Goal: Task Accomplishment & Management: Use online tool/utility

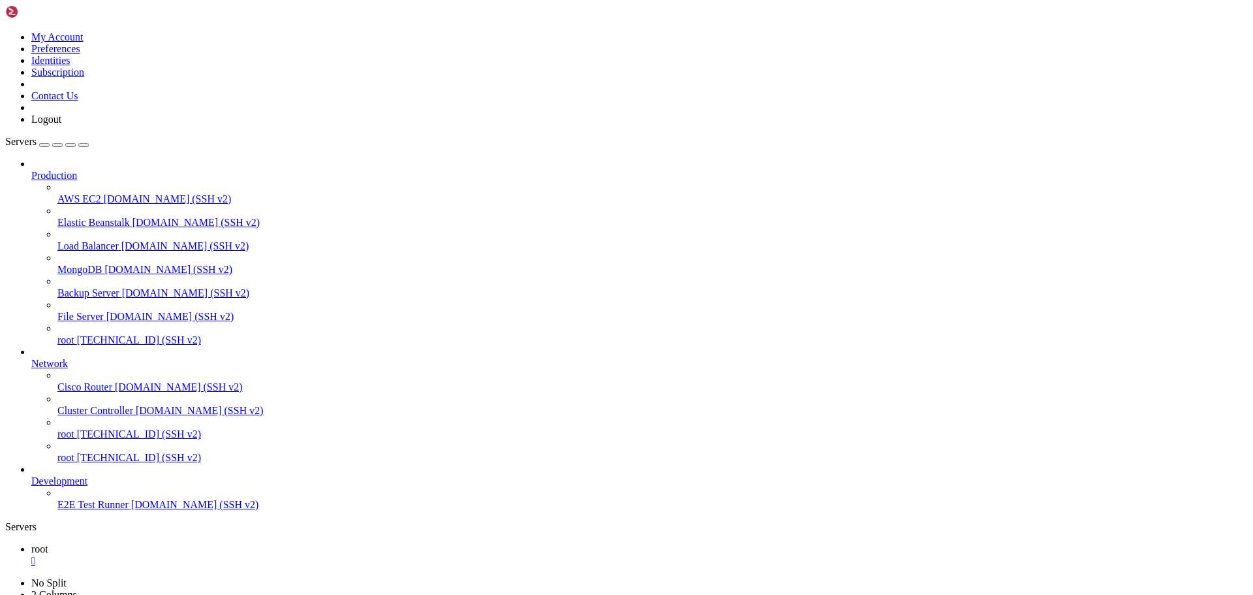
scroll to position [1065, 0]
drag, startPoint x: 369, startPoint y: 1264, endPoint x: 12, endPoint y: 1253, distance: 357.2
copy div "(venv) root@497337:~/tradingbot# /etc/systemd/system/tradingbot.service -bash: …"
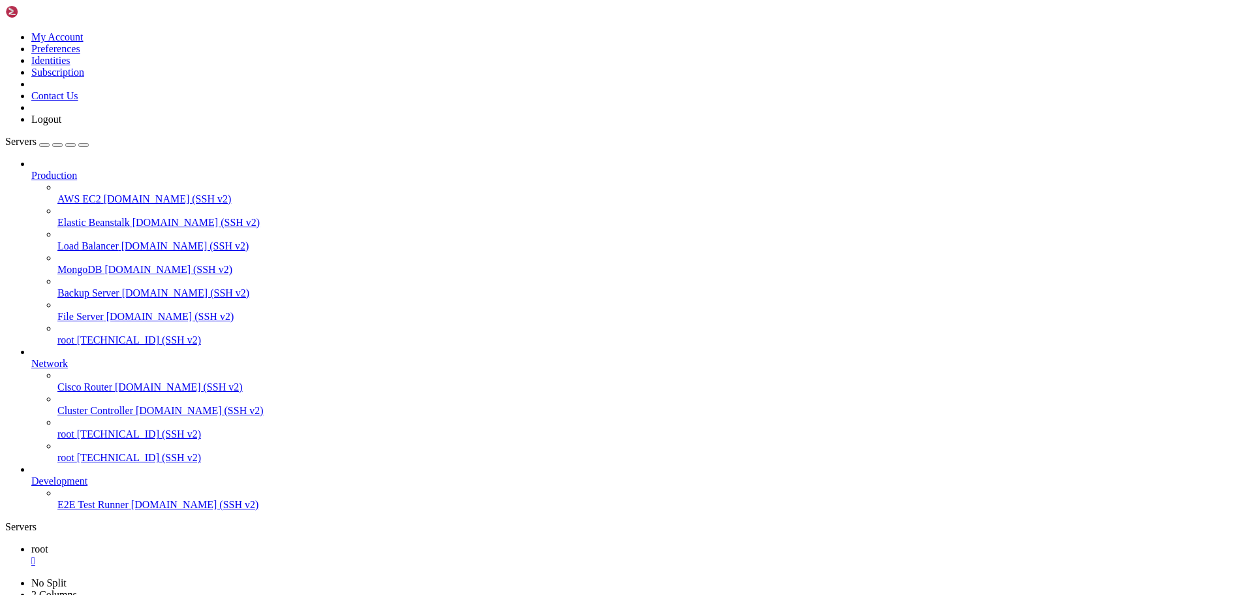
scroll to position [1553, 0]
copy div "(venv) root@497337:~/tradingbot# /etc/systemd/system/tradingbot.service -bash: …"
drag, startPoint x: 168, startPoint y: 1260, endPoint x: 12, endPoint y: 1208, distance: 165.1
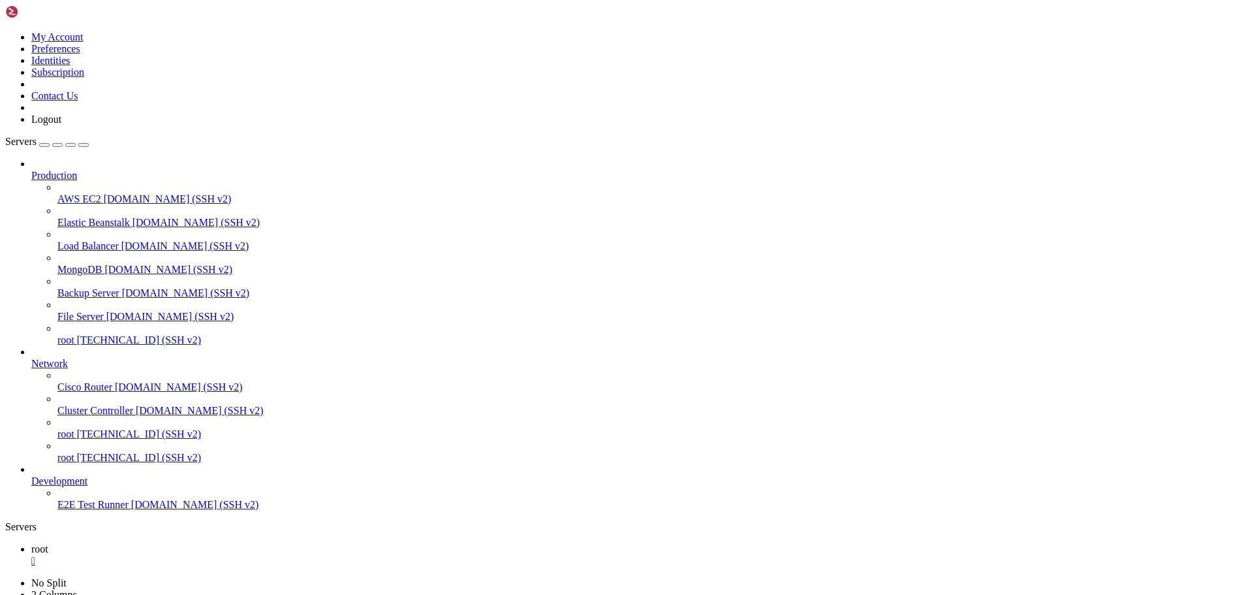
scroll to position [1409, 0]
drag, startPoint x: 525, startPoint y: 1052, endPoint x: 12, endPoint y: 798, distance: 572.7
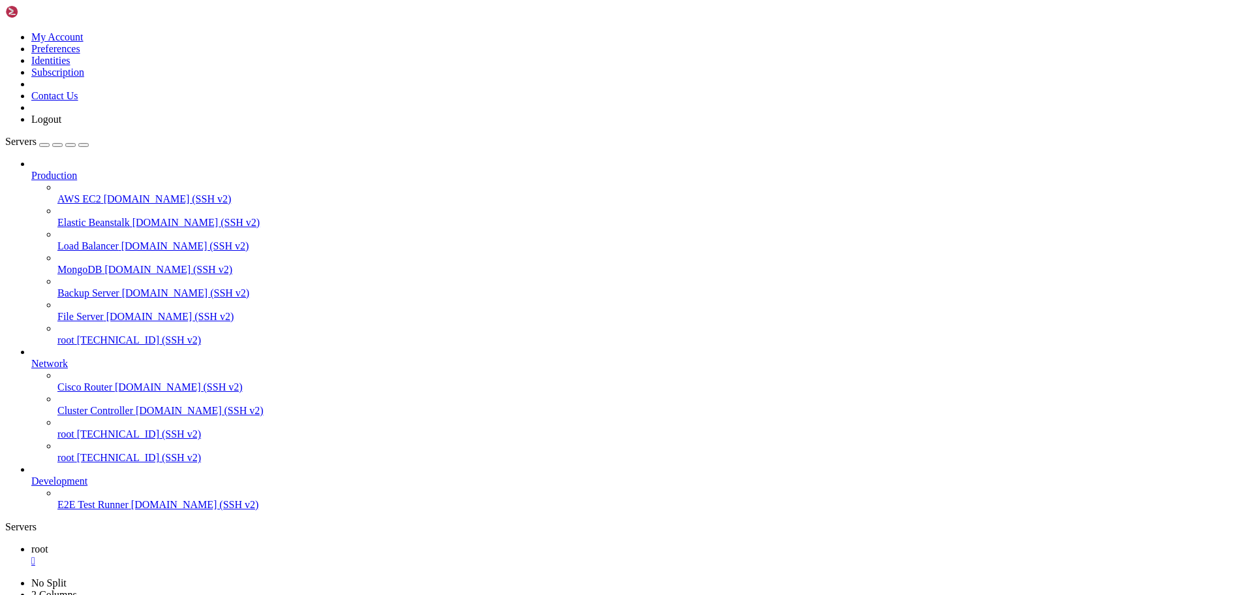
drag, startPoint x: 160, startPoint y: 1241, endPoint x: 12, endPoint y: 799, distance: 465.8
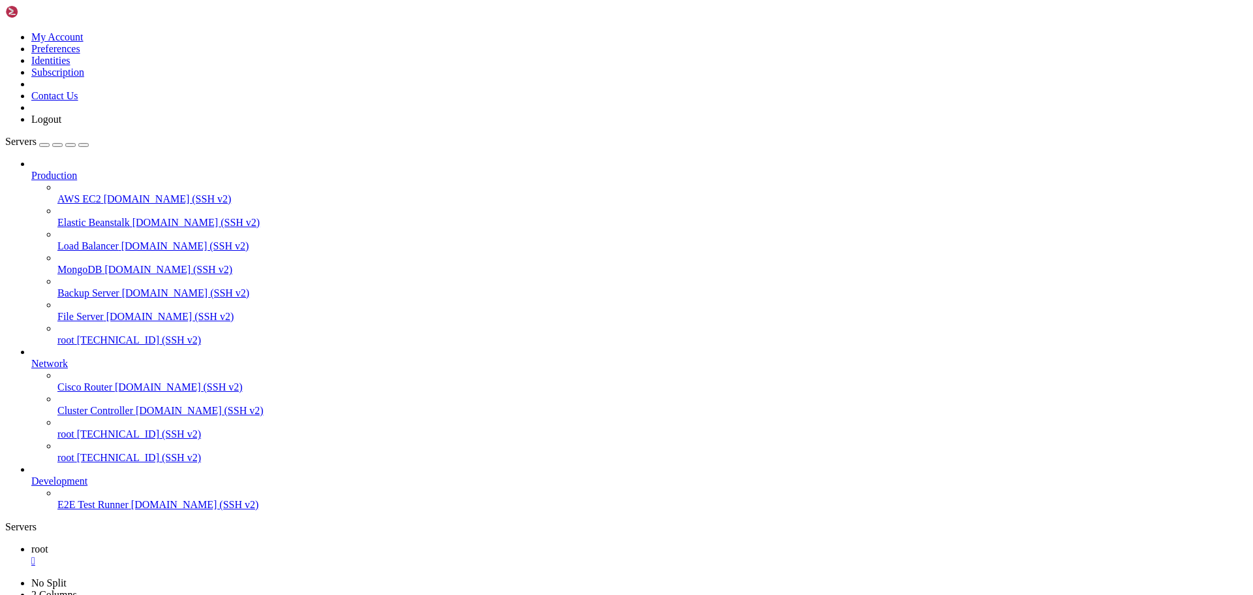
scroll to position [1498, 0]
drag, startPoint x: 12, startPoint y: 797, endPoint x: 409, endPoint y: 1025, distance: 458.4
drag, startPoint x: 12, startPoint y: 1053, endPoint x: 318, endPoint y: 1125, distance: 313.9
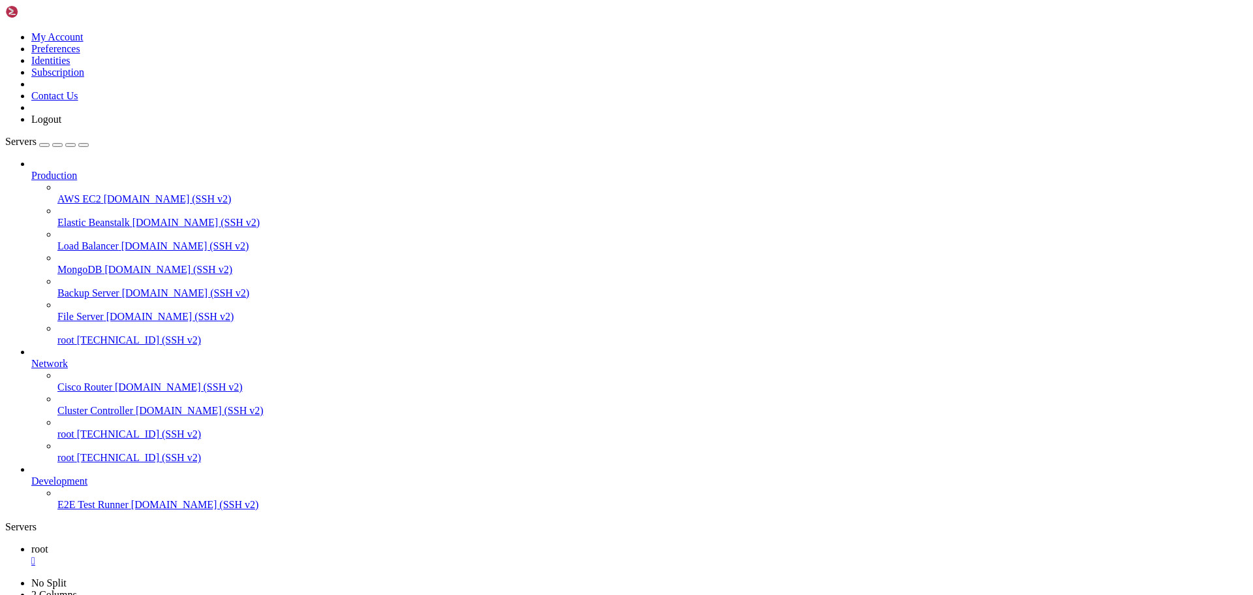
drag, startPoint x: 13, startPoint y: 798, endPoint x: 430, endPoint y: 1081, distance: 504.1
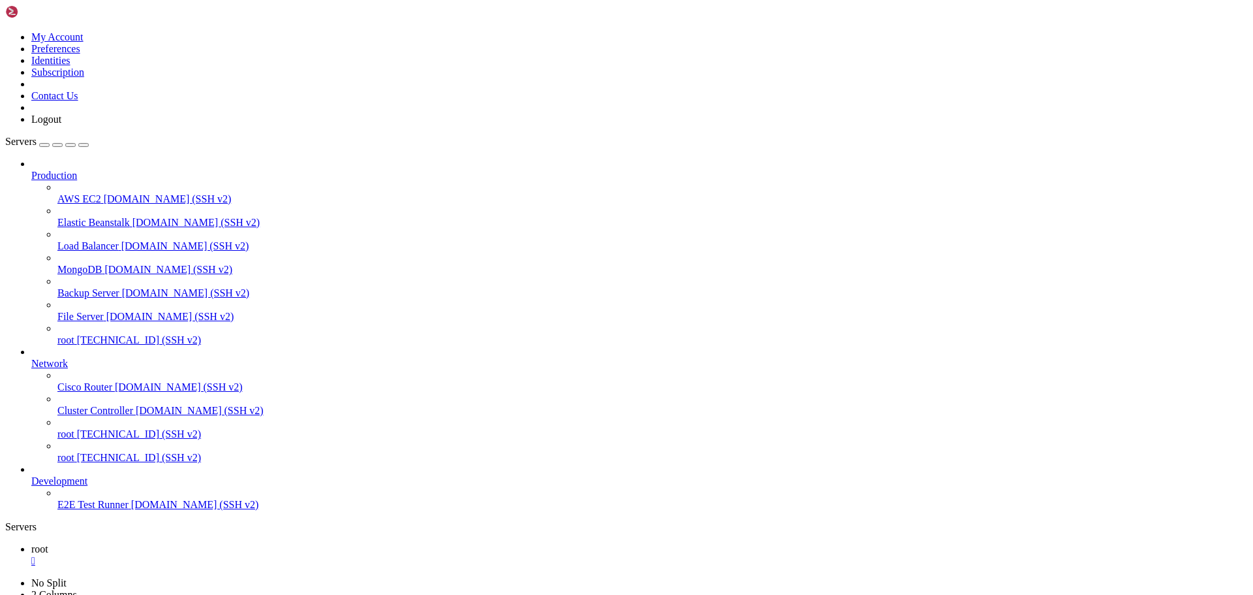
drag, startPoint x: 193, startPoint y: 1220, endPoint x: 456, endPoint y: 1219, distance: 263.0
copy x-row "sudo nano /etc/systemd/system/tradingbot.service"
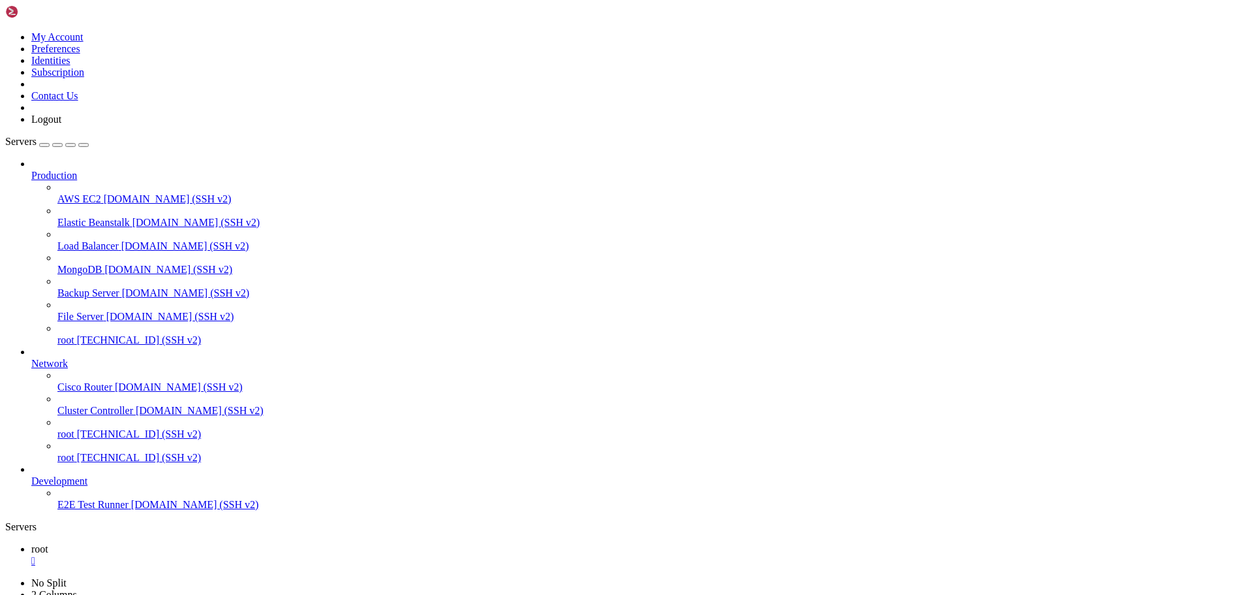
drag, startPoint x: 196, startPoint y: 1276, endPoint x: 362, endPoint y: 1335, distance: 175.5
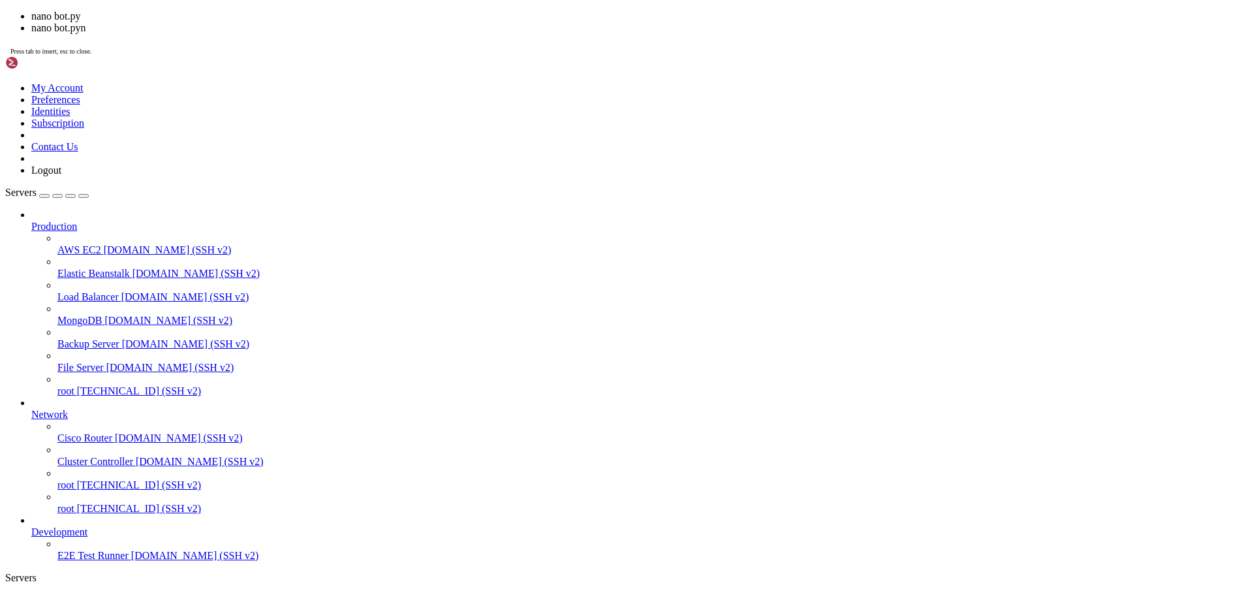
scroll to position [1576, 0]
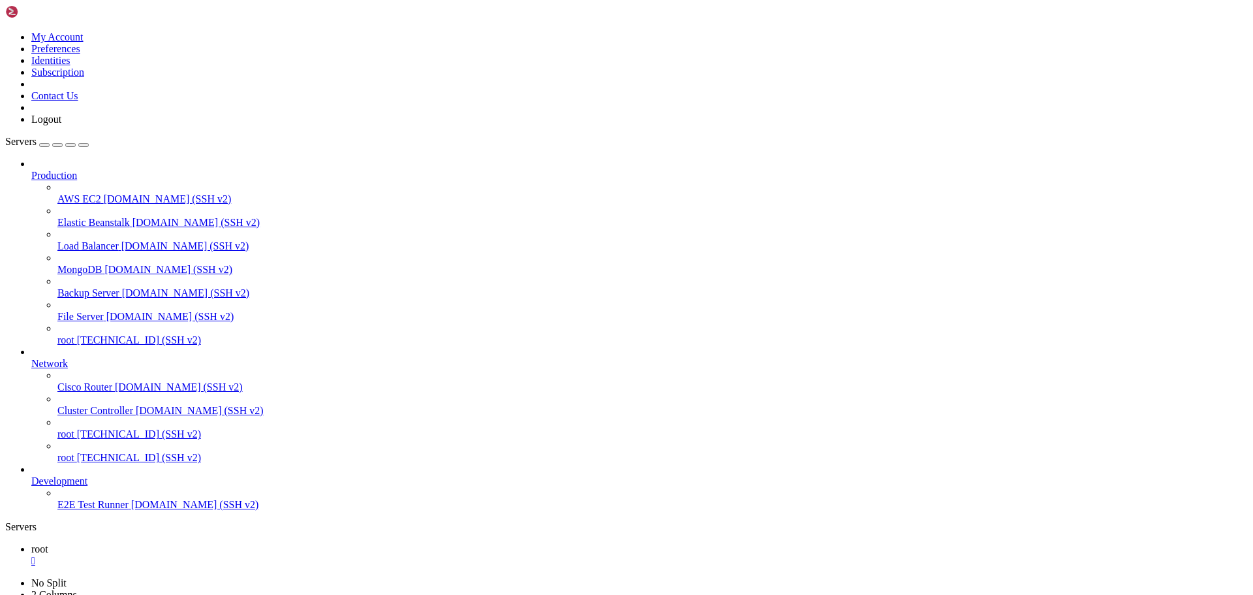
drag, startPoint x: 585, startPoint y: 1263, endPoint x: 12, endPoint y: 1150, distance: 584.1
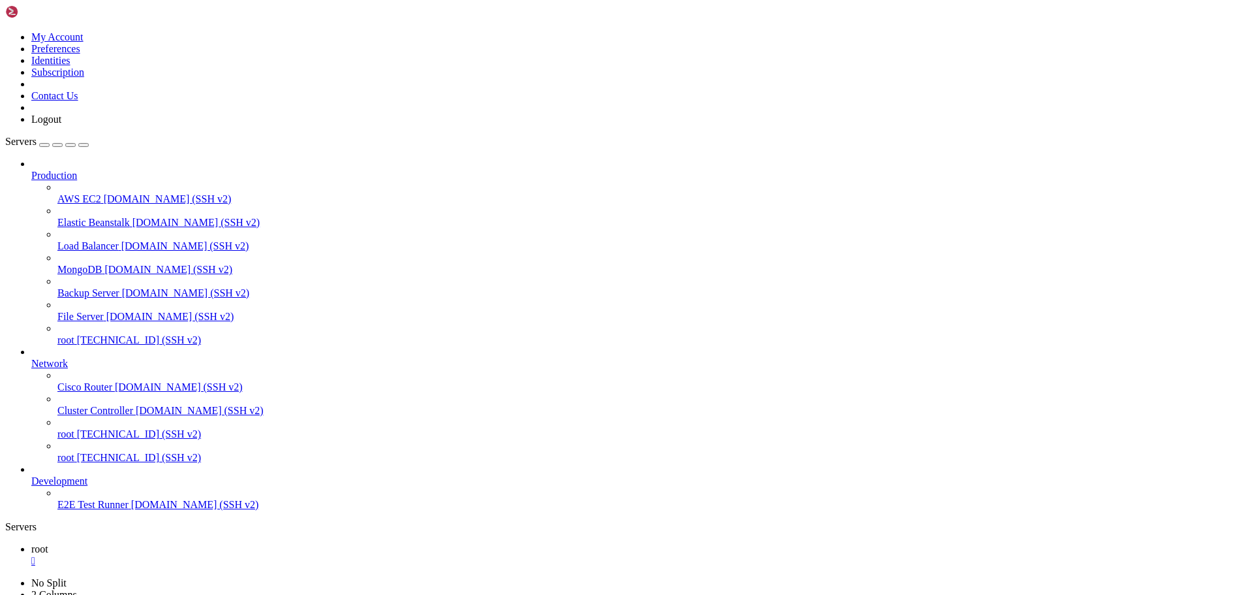
copy div "(lore) ipsu@946140:~/dolorsitam# consectetu -a elitseddoe -t Inc 62 37:58:70 47…"
drag, startPoint x: 194, startPoint y: 1273, endPoint x: 435, endPoint y: 1272, distance: 240.2
